Goal: Task Accomplishment & Management: Complete application form

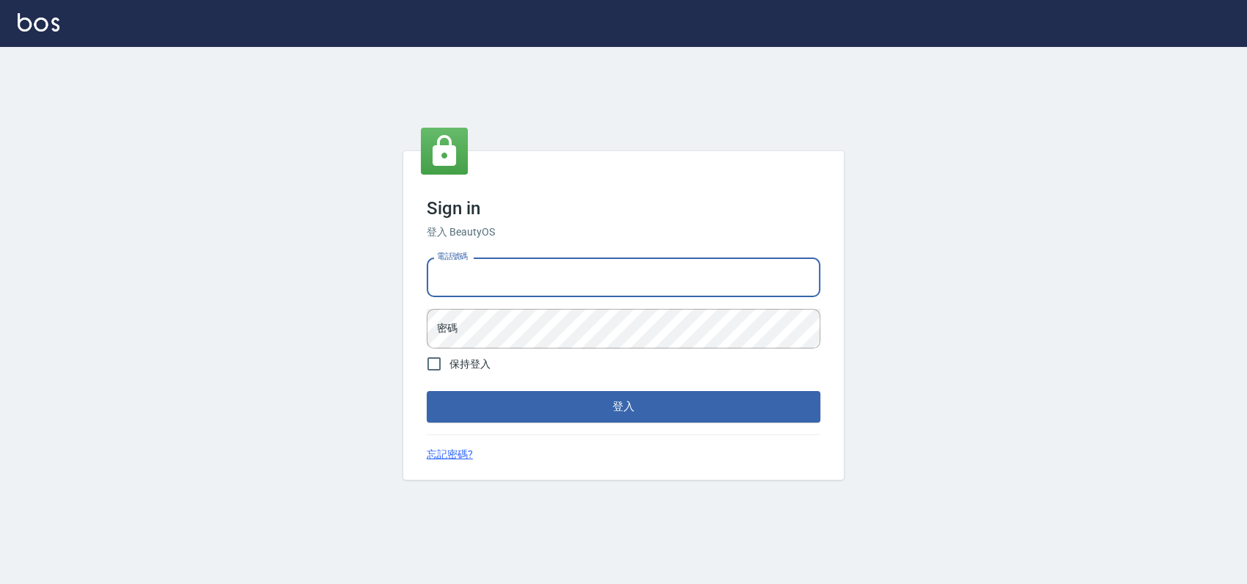
click at [594, 267] on input "電話號碼" at bounding box center [624, 278] width 394 height 40
type input "0989886729"
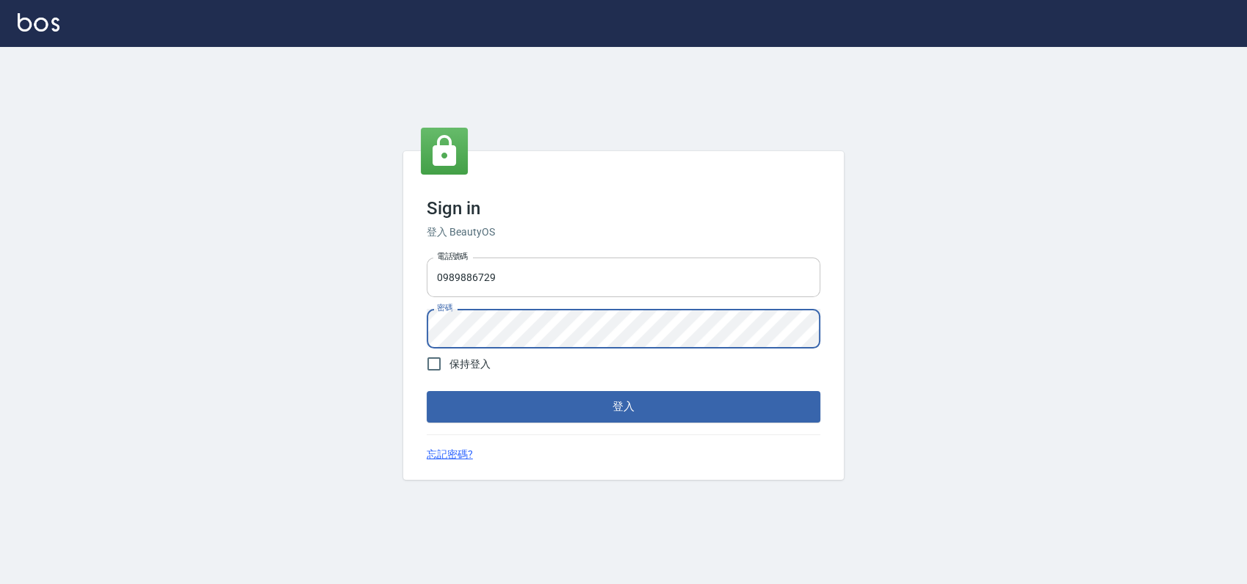
click at [427, 391] on button "登入" at bounding box center [624, 406] width 394 height 31
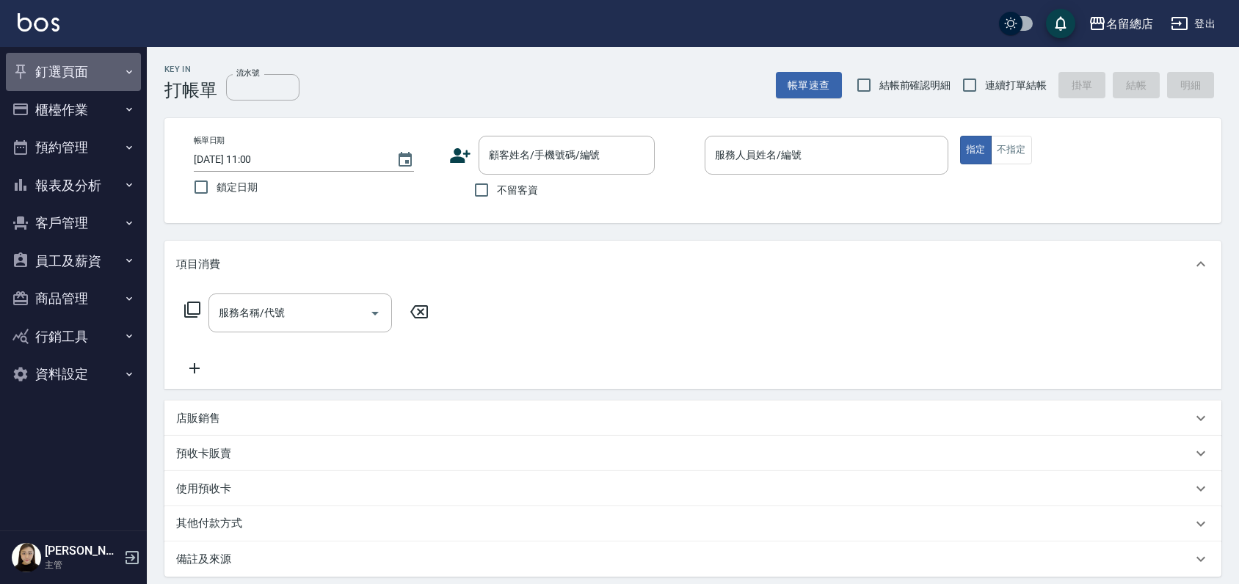
click at [68, 71] on button "釘選頁面" at bounding box center [73, 72] width 135 height 38
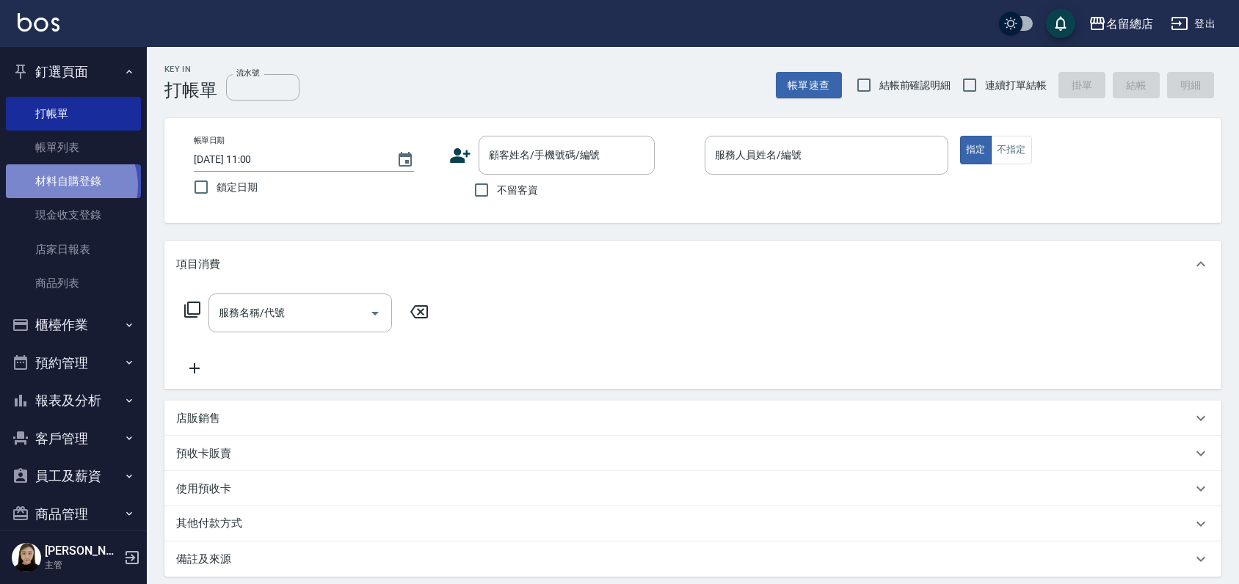
click at [68, 186] on link "材料自購登錄" at bounding box center [73, 181] width 135 height 34
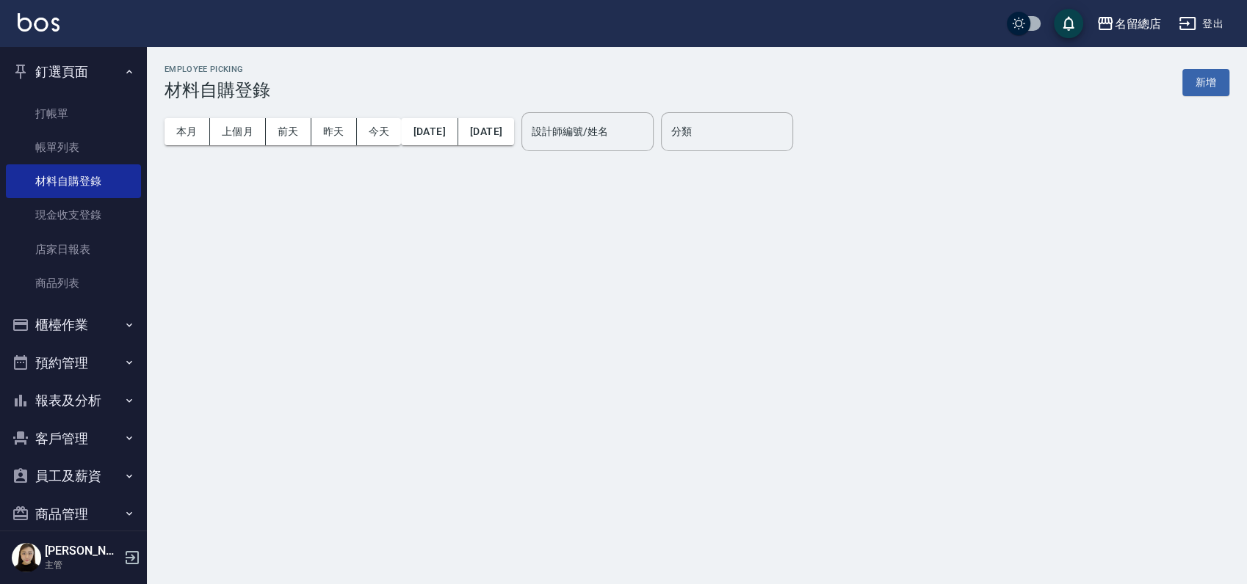
click at [1220, 77] on button "新增" at bounding box center [1205, 82] width 47 height 27
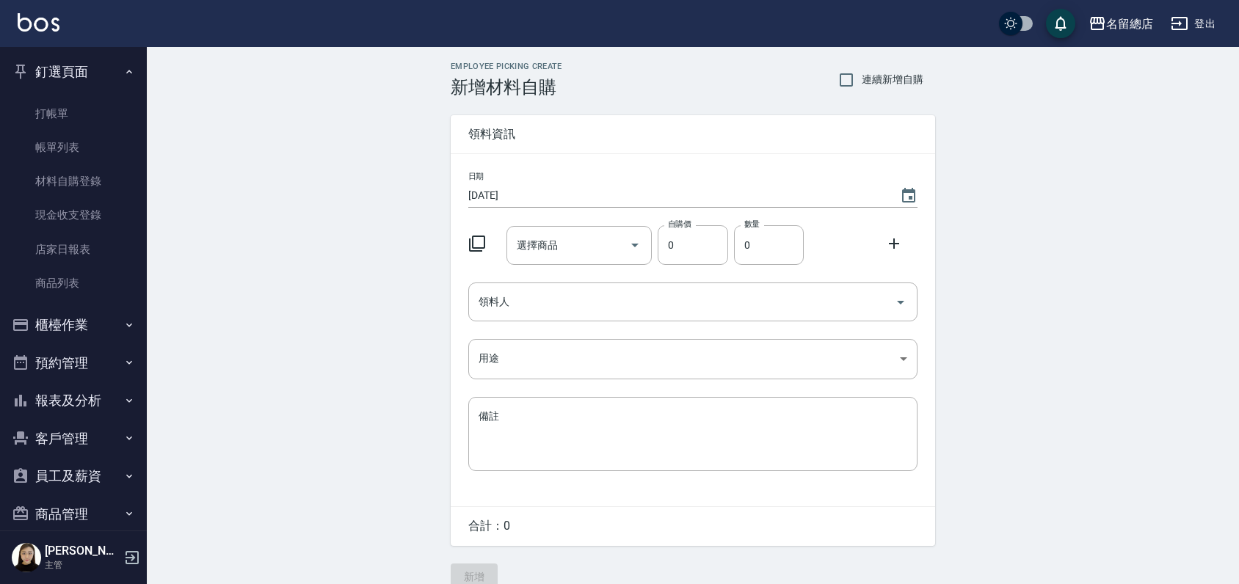
click at [565, 278] on div "日期 [DATE] 選擇商品 選擇商品 自購價 0 自購價 數量 0 數量 領料人 領料人 用途 ​ 用途 備註 x 備註" at bounding box center [693, 330] width 485 height 352
click at [565, 244] on input "選擇商品" at bounding box center [568, 246] width 111 height 26
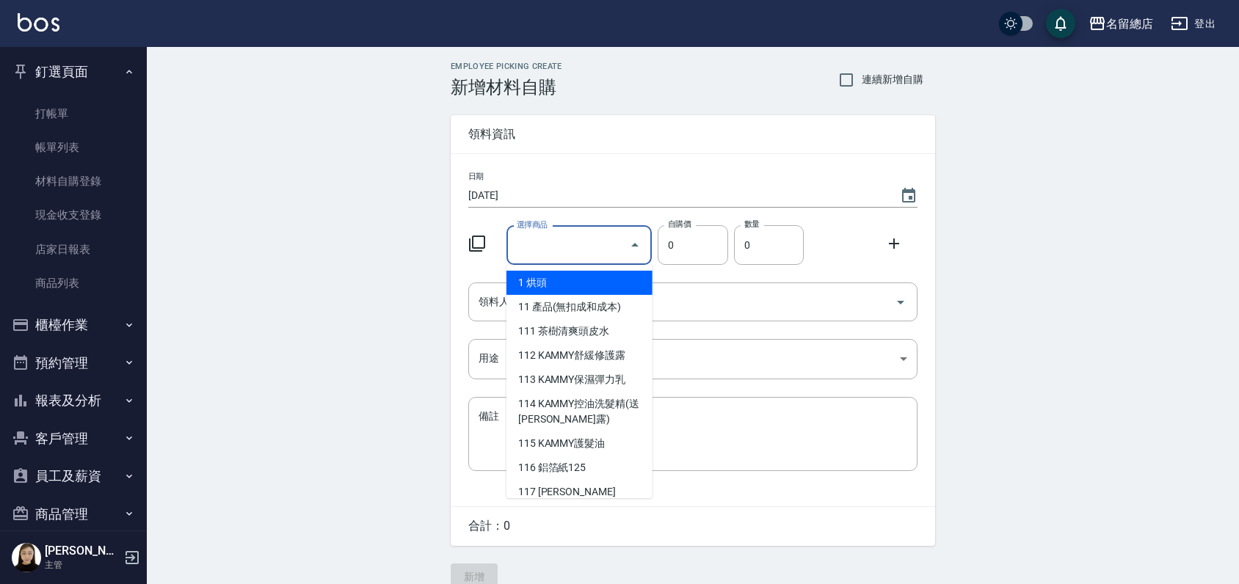
type input "ㄇ"
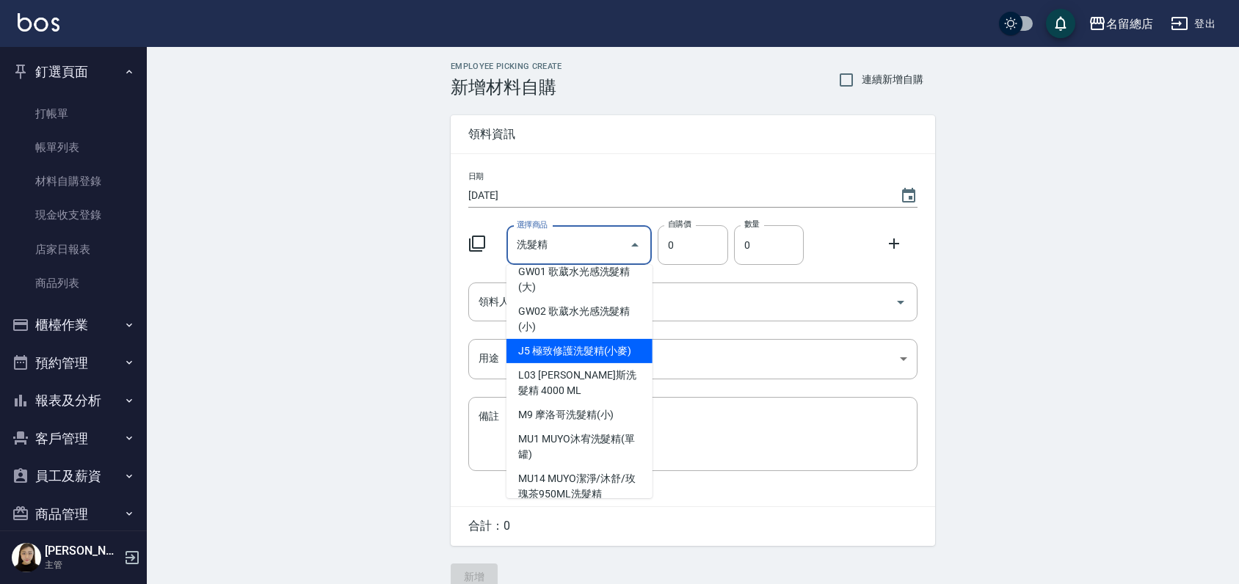
scroll to position [652, 0]
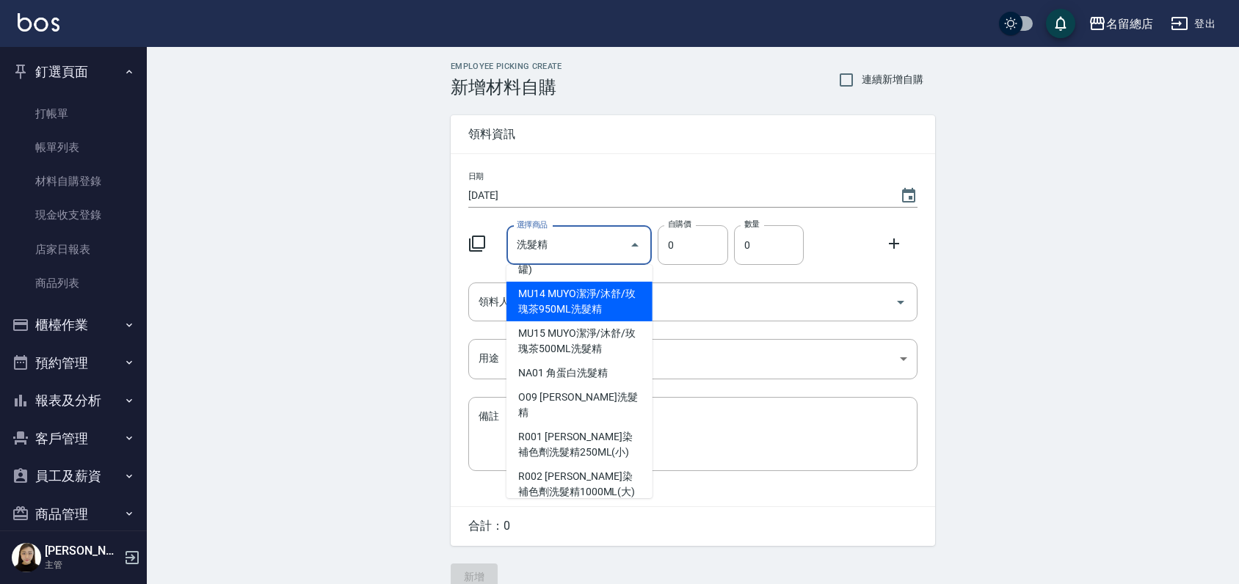
click at [587, 313] on li "MU14 MUYO潔淨/沐舒/玫瑰茶950ML洗髮精" at bounding box center [580, 302] width 146 height 40
type input "MUYO潔淨/沐舒/玫瑰茶950ML洗髮精"
type input "720"
type input "1"
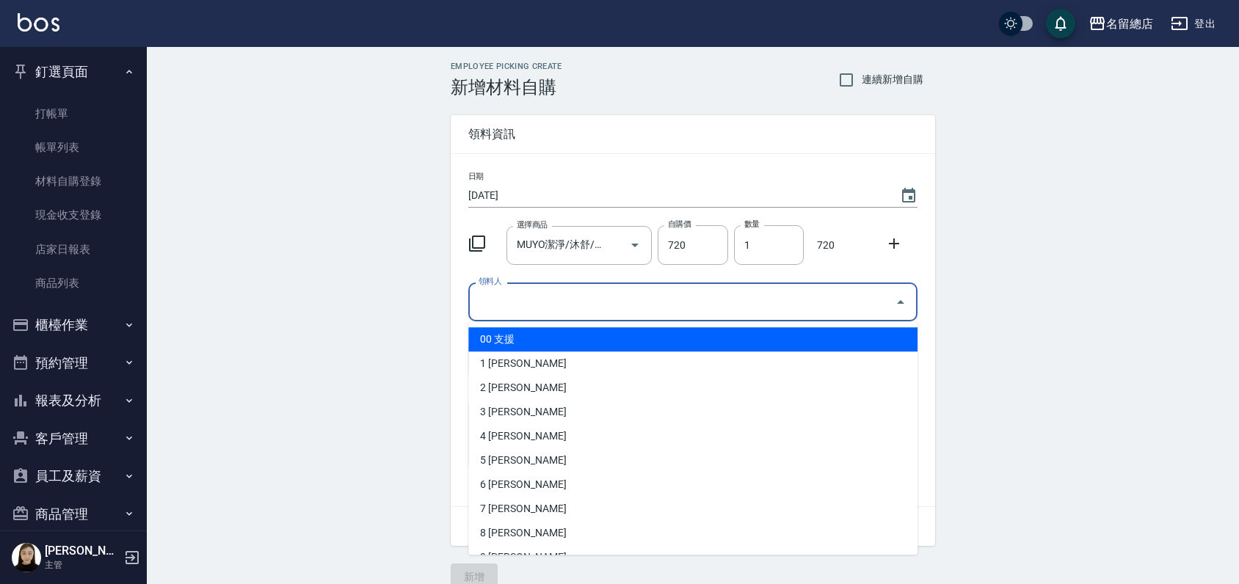
click at [590, 311] on input "領料人" at bounding box center [682, 302] width 414 height 26
click at [604, 251] on div at bounding box center [624, 245] width 41 height 39
click at [621, 301] on input "領料人" at bounding box center [682, 302] width 414 height 26
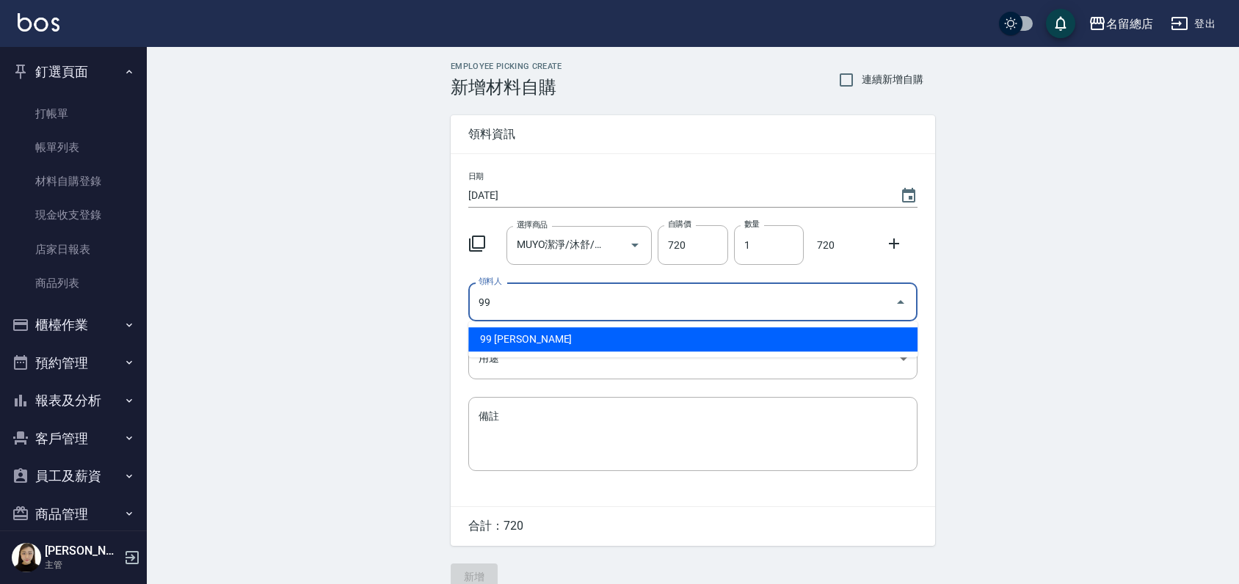
click at [651, 348] on li "99 [PERSON_NAME]" at bounding box center [692, 339] width 449 height 24
type input "99 [PERSON_NAME]"
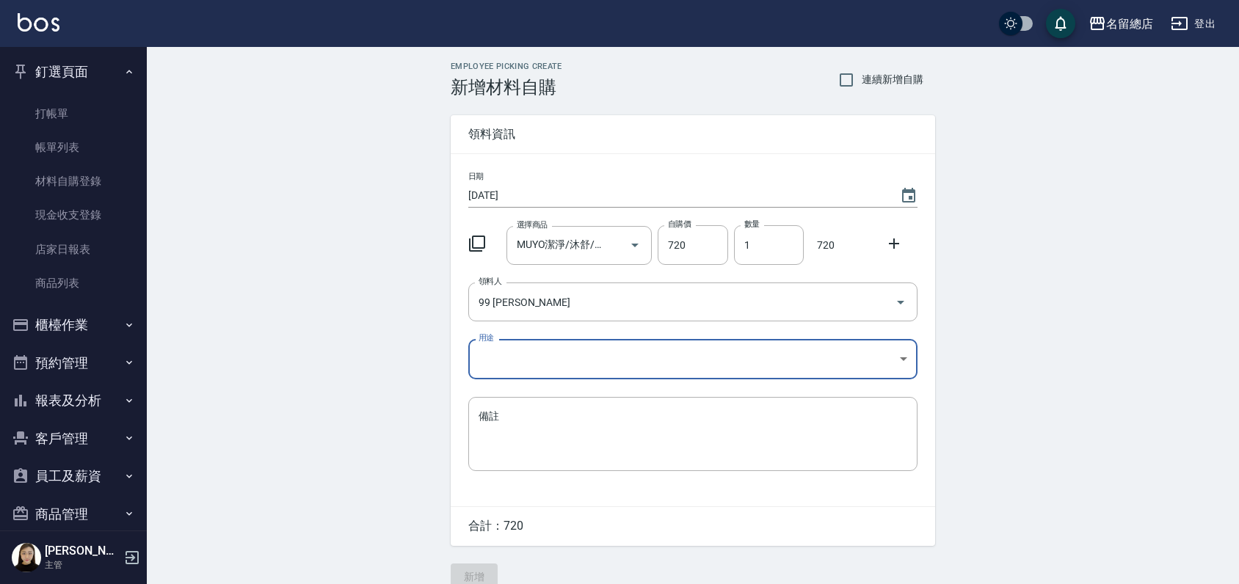
click at [524, 366] on body "名留總店 登出 釘選頁面 打帳單 帳單列表 材料自購登錄 現金收支登錄 店家日報表 商品列表 櫃檯作業 打帳單 帳單列表 掛單列表 營業儀表板 現金收支登錄 …" at bounding box center [619, 302] width 1239 height 605
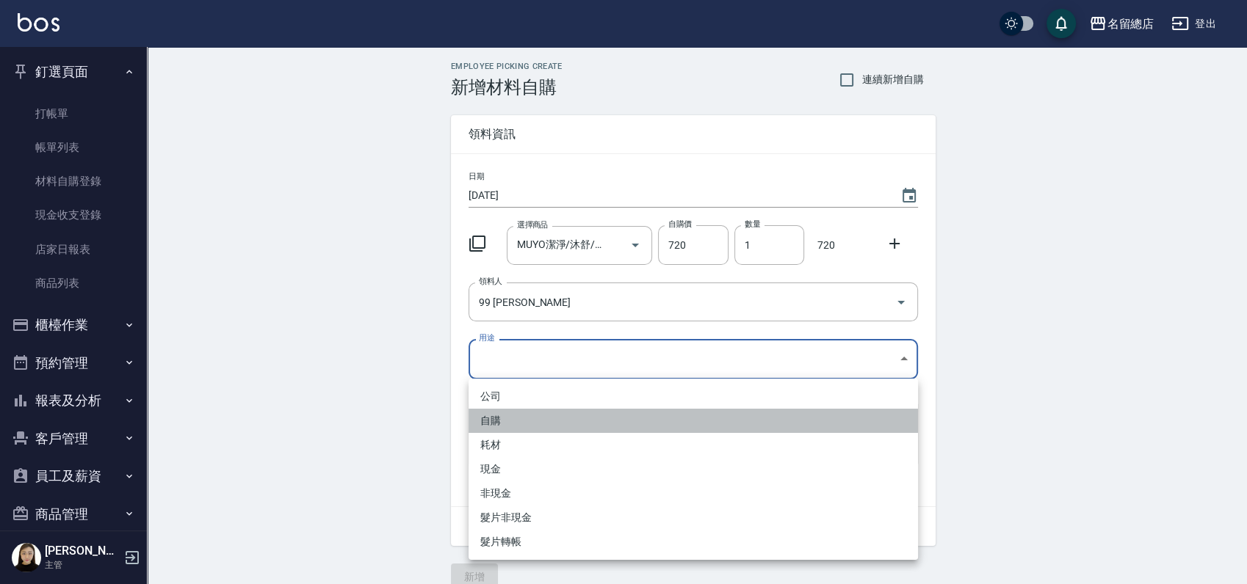
click at [515, 423] on li "自購" at bounding box center [692, 421] width 449 height 24
type input "自購"
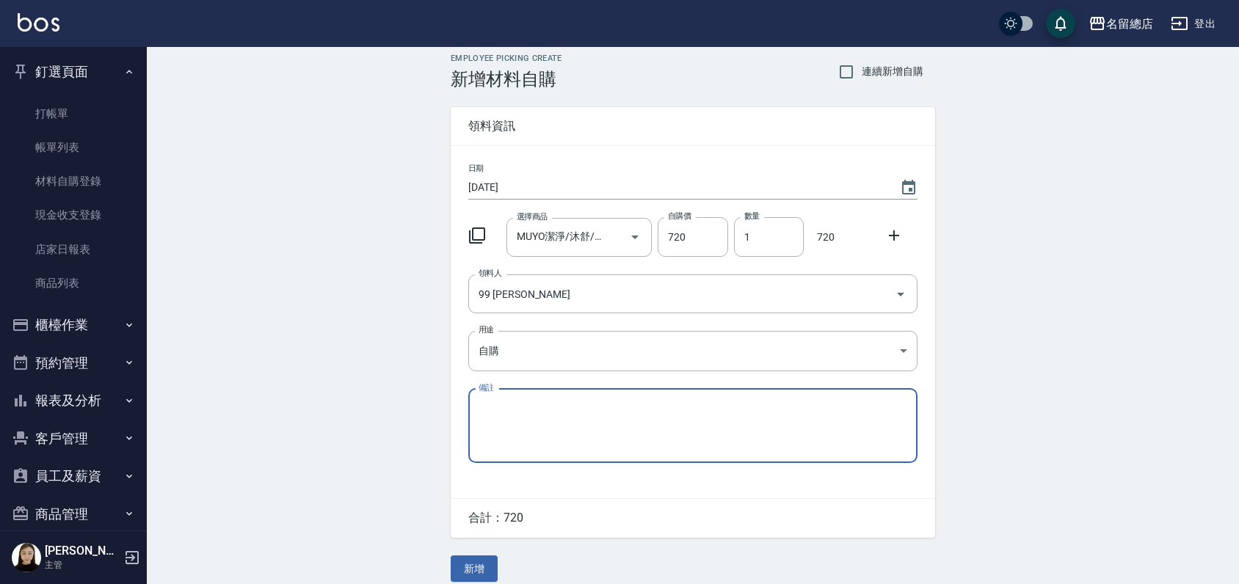
scroll to position [22, 0]
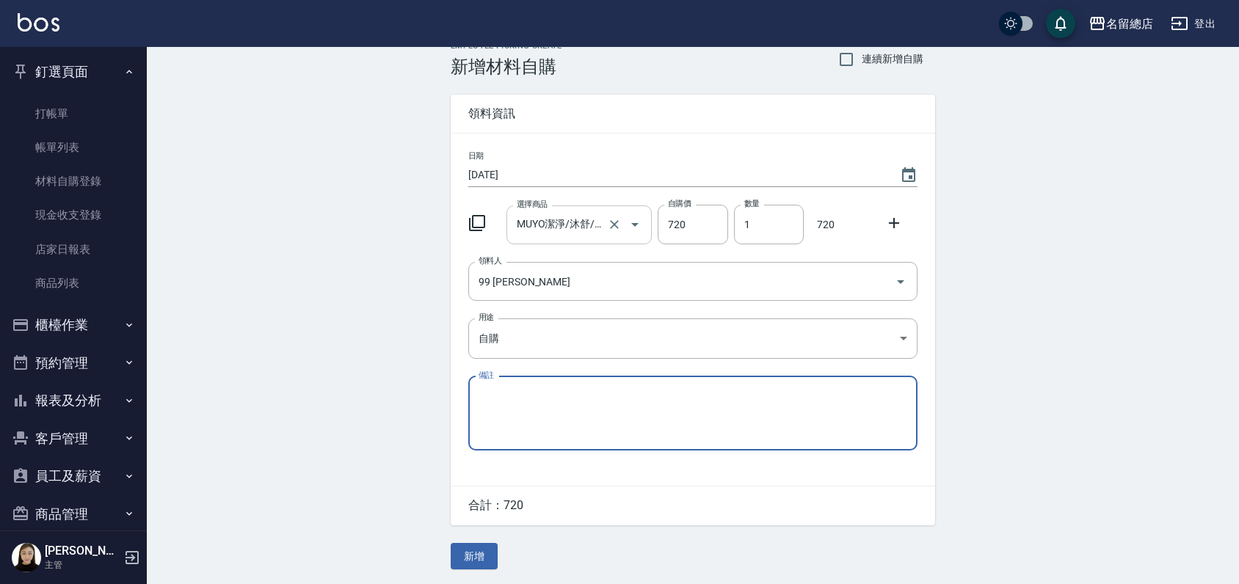
click at [634, 223] on icon "Open" at bounding box center [634, 225] width 7 height 4
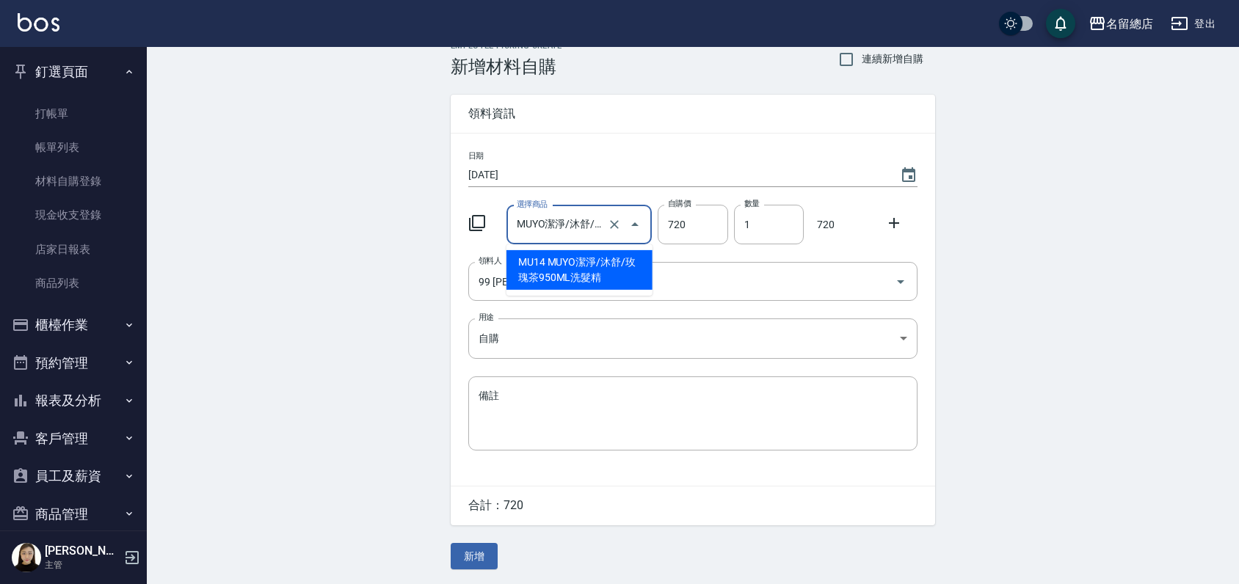
click at [605, 272] on li "MU14 MUYO潔淨/沐舒/玫瑰茶950ML洗髮精" at bounding box center [580, 270] width 146 height 40
click at [360, 291] on div "Employee Picking Create 新增材料自購 連續新增自購 領料資訊 日期 [DATE] 選擇商品 MUYO潔淨/沐舒/玫瑰茶950ML洗髮精…" at bounding box center [693, 305] width 1092 height 558
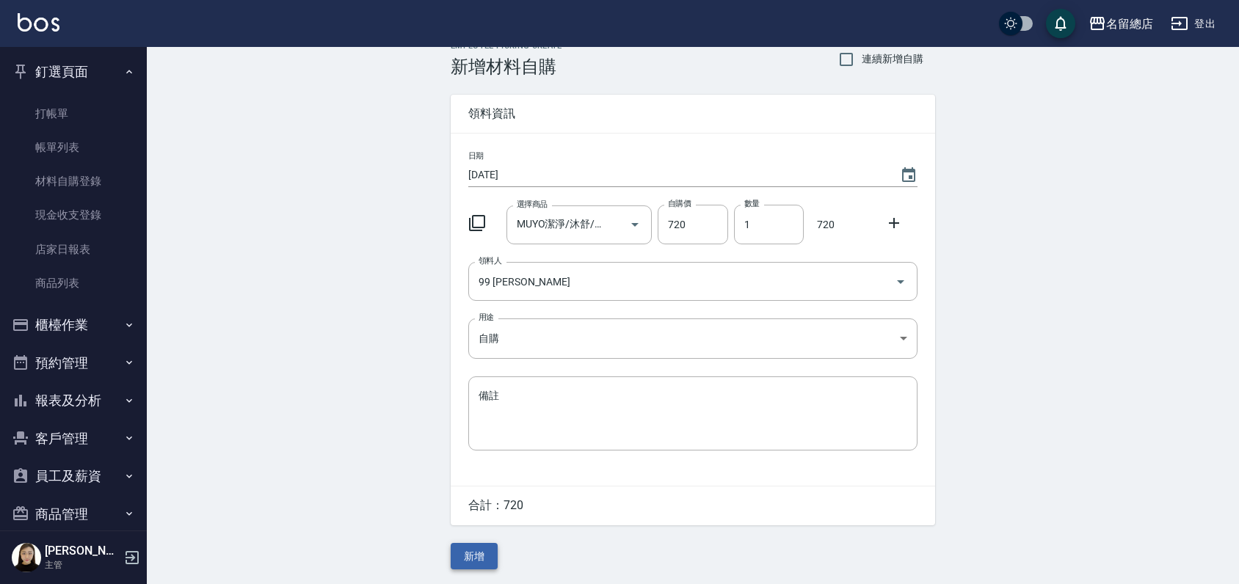
click at [481, 549] on button "新增" at bounding box center [474, 556] width 47 height 27
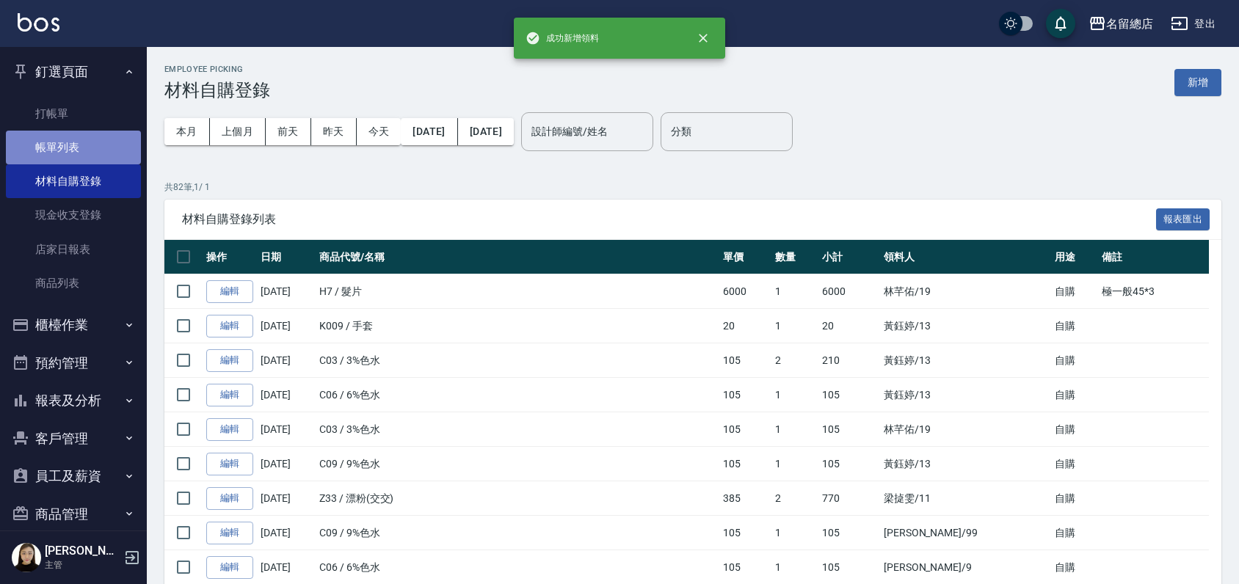
click at [73, 144] on link "帳單列表" at bounding box center [73, 148] width 135 height 34
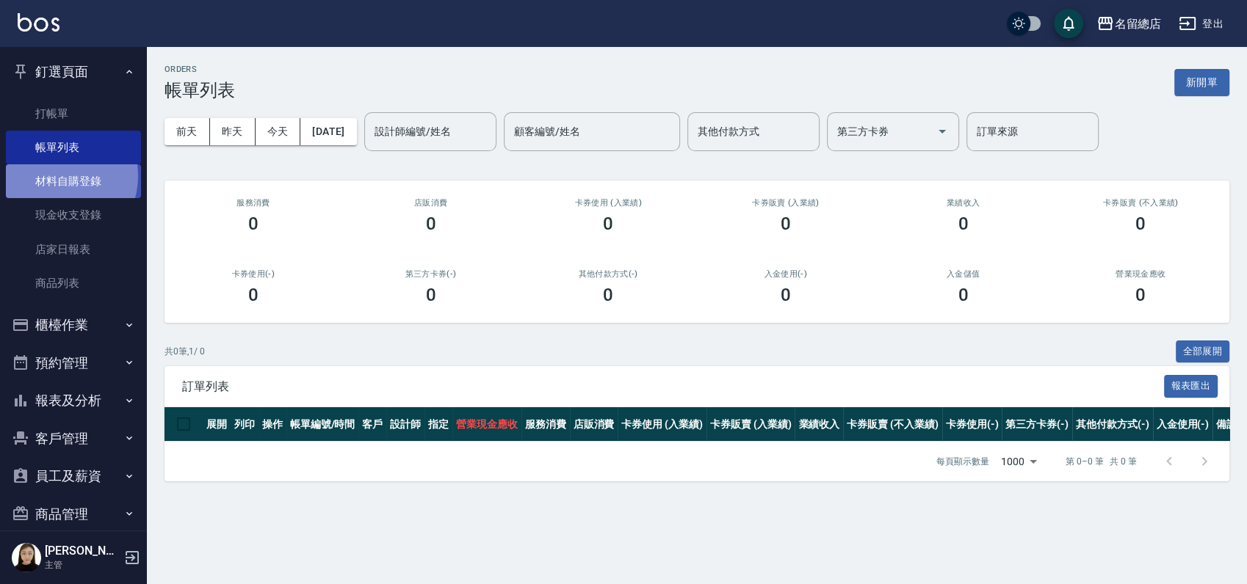
click at [58, 176] on link "材料自購登錄" at bounding box center [73, 181] width 135 height 34
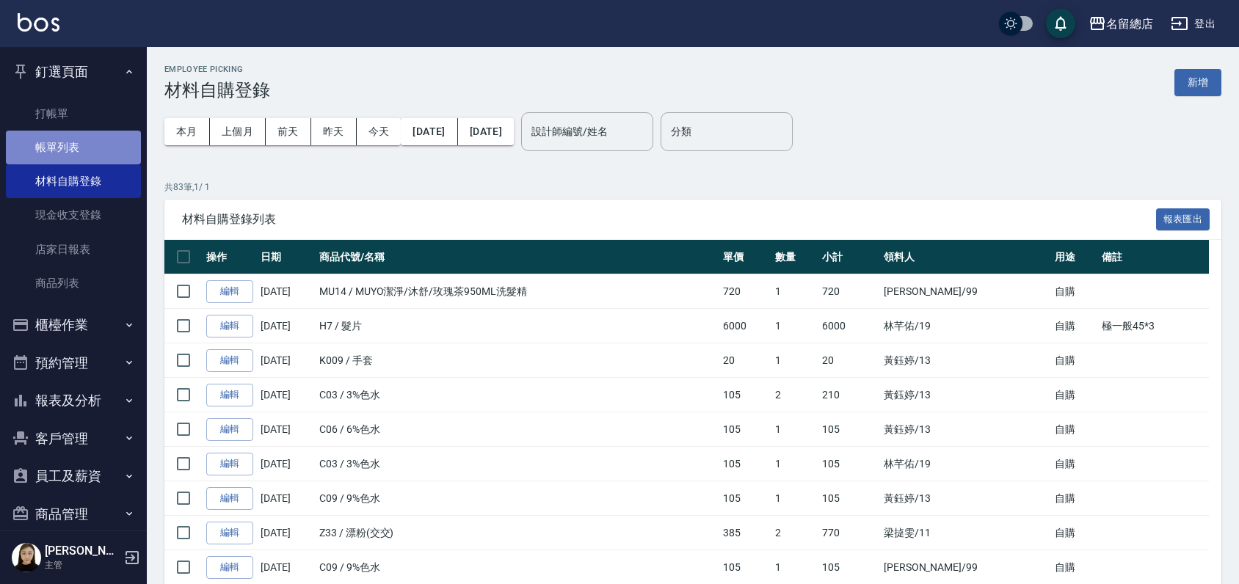
click at [80, 143] on link "帳單列表" at bounding box center [73, 148] width 135 height 34
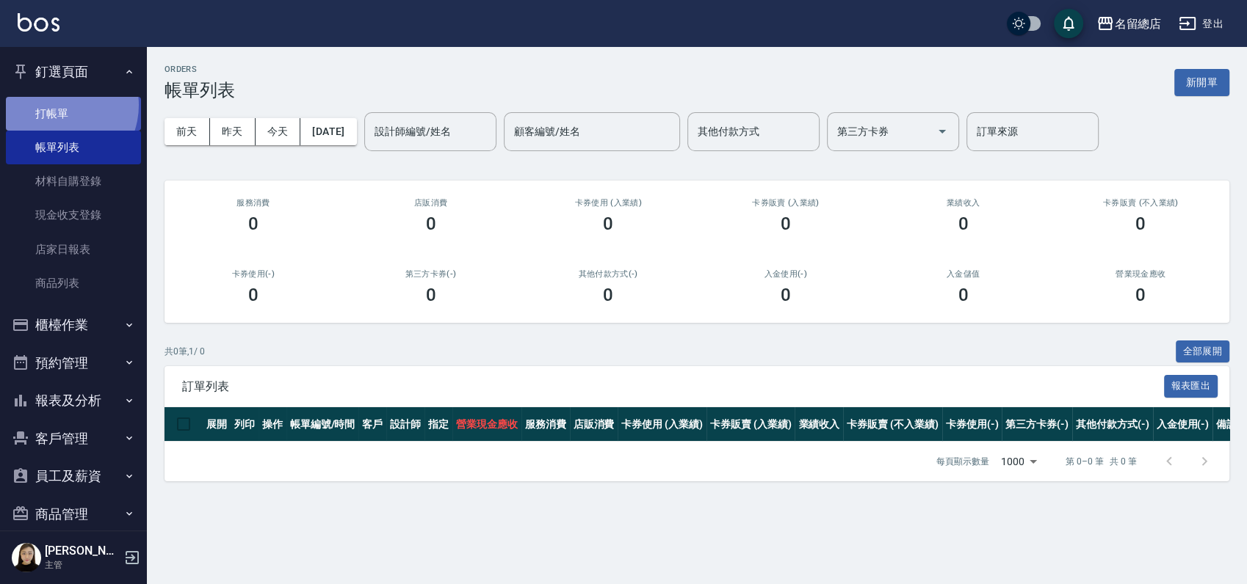
click at [57, 105] on link "打帳單" at bounding box center [73, 114] width 135 height 34
